Goal: Navigation & Orientation: Find specific page/section

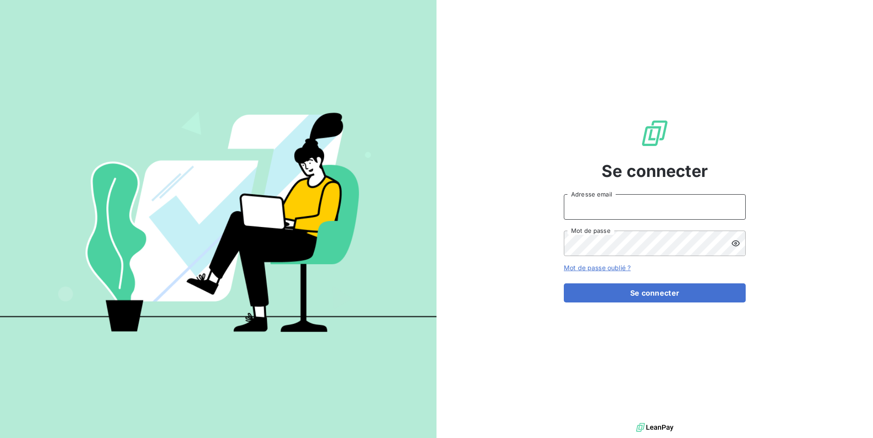
drag, startPoint x: 620, startPoint y: 205, endPoint x: 612, endPoint y: 217, distance: 14.1
click at [619, 205] on input "Adresse email" at bounding box center [655, 206] width 182 height 25
type input "admin@kiloutou"
click at [564, 283] on button "Se connecter" at bounding box center [655, 292] width 182 height 19
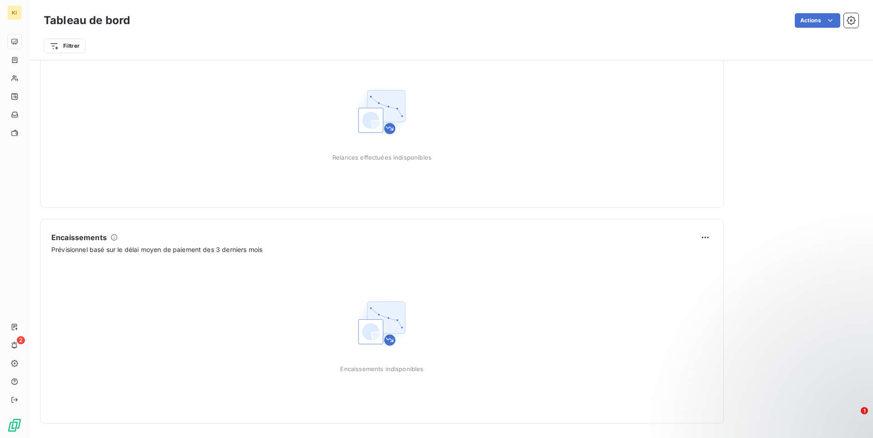
scroll to position [124, 0]
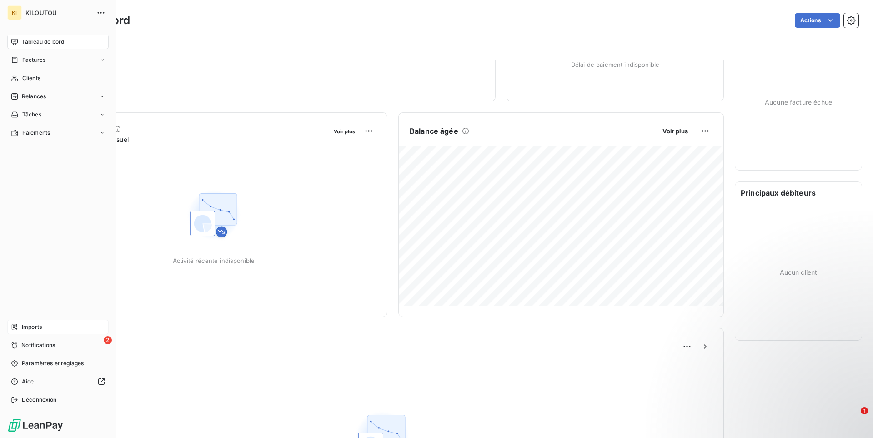
click at [26, 328] on span "Imports" at bounding box center [32, 327] width 20 height 8
